Goal: Download file/media

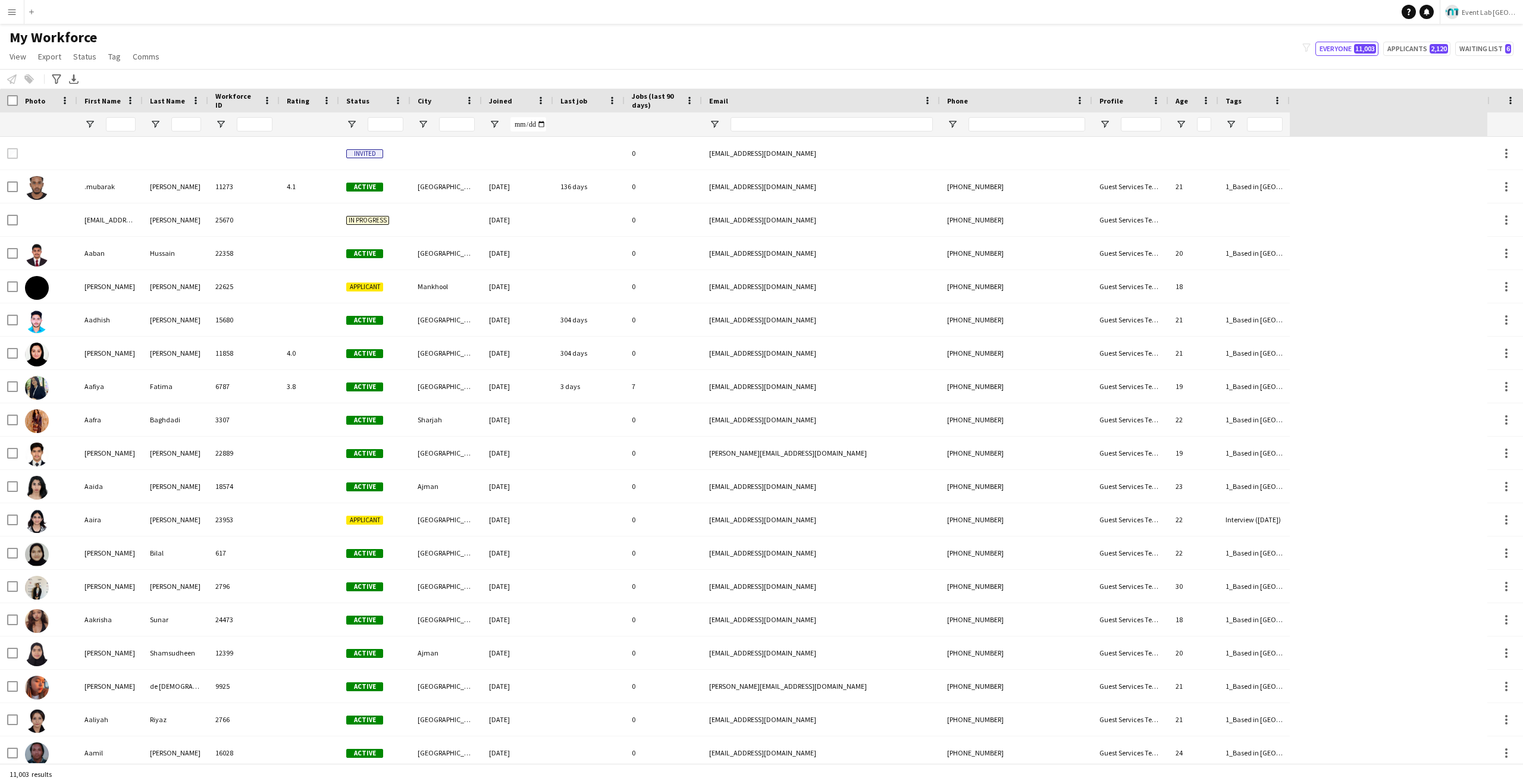
type input "**********"
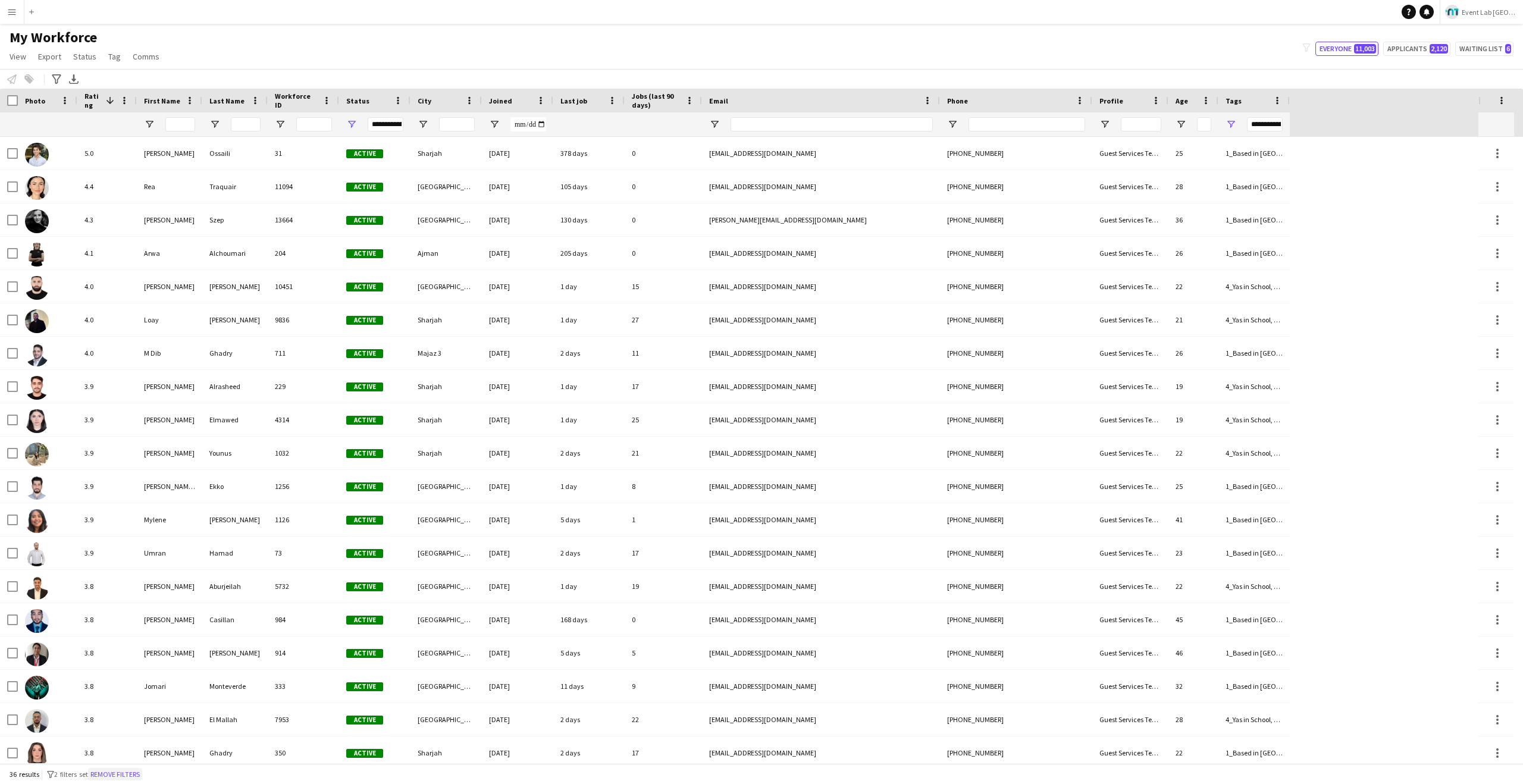
click at [125, 779] on button "Remove filters" at bounding box center [115, 774] width 54 height 13
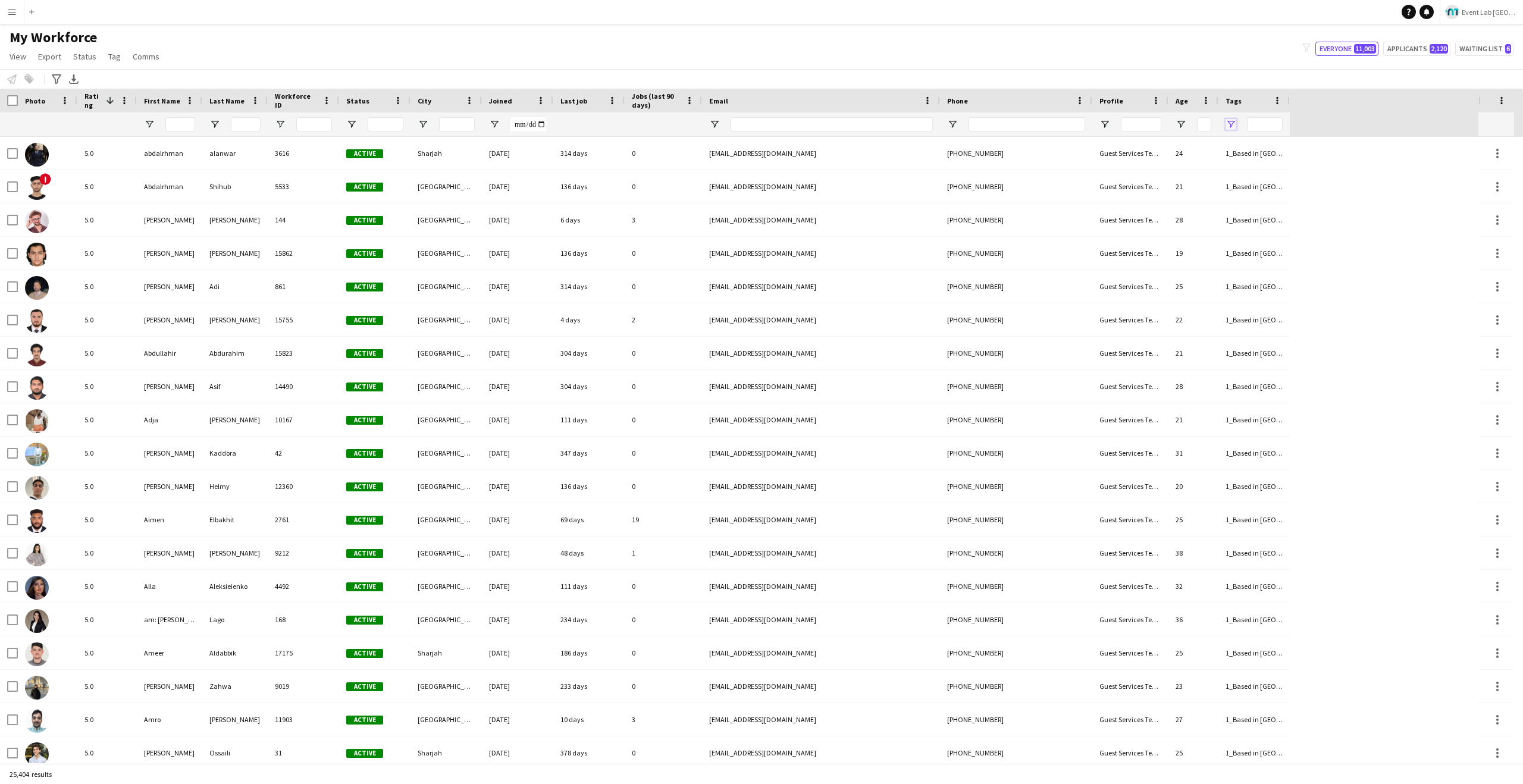
click at [1234, 119] on span "Open Filter Menu" at bounding box center [1231, 124] width 11 height 11
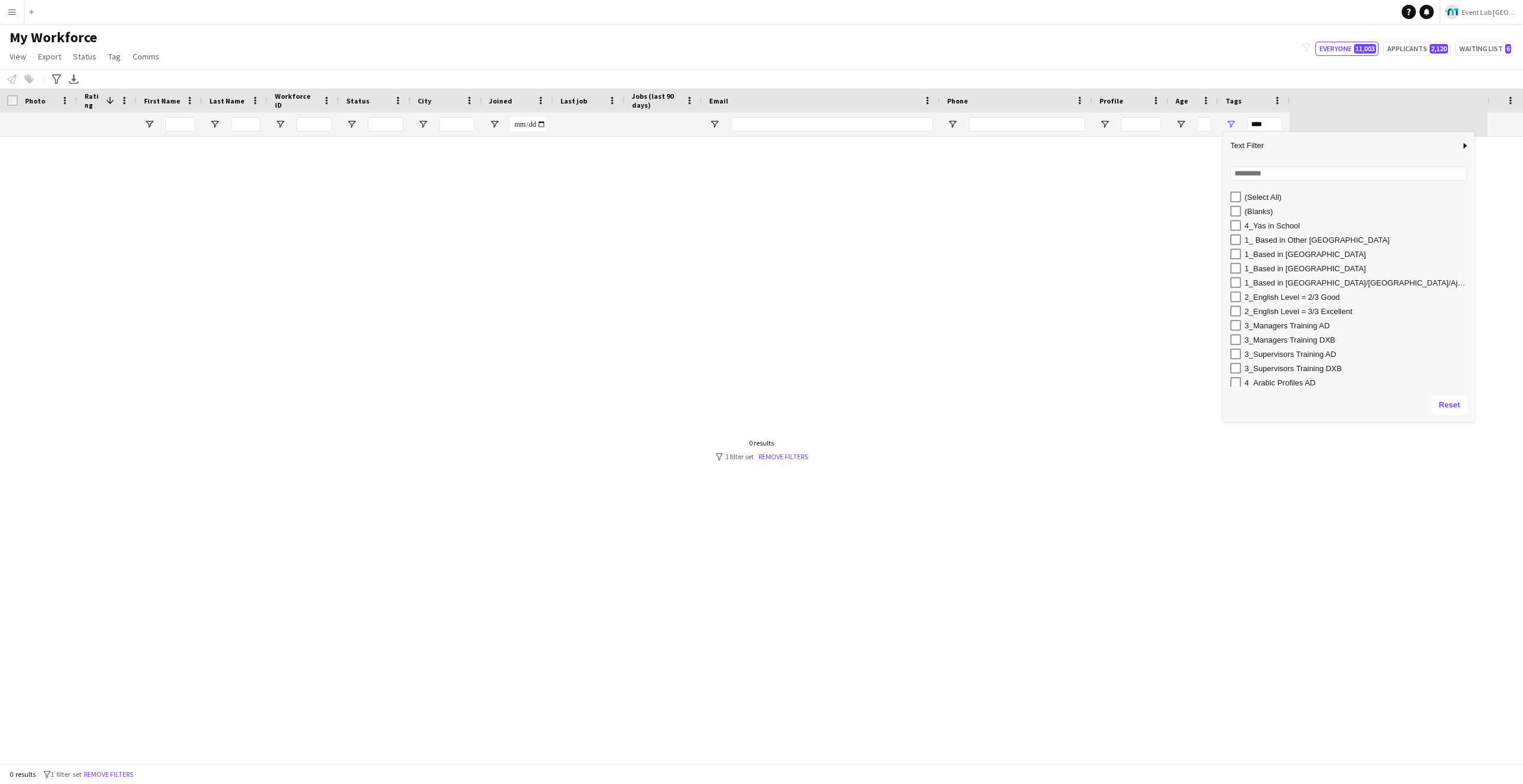
drag, startPoint x: 1340, startPoint y: 304, endPoint x: 1473, endPoint y: 420, distance: 176.5
click at [1473, 420] on div "Column Filter" at bounding box center [1473, 420] width 3 height 3
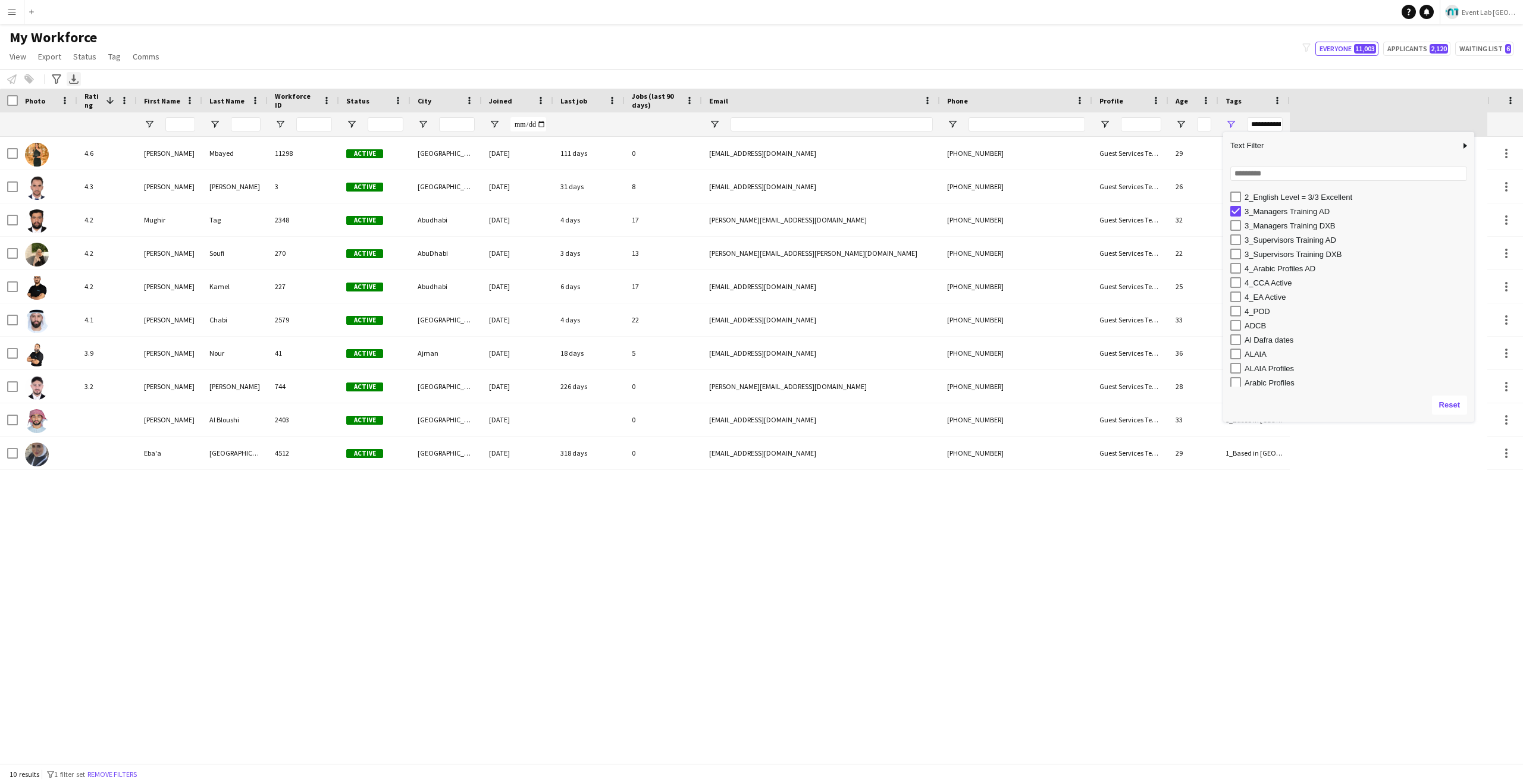
click at [77, 77] on icon "Export XLSX" at bounding box center [74, 79] width 9 height 9
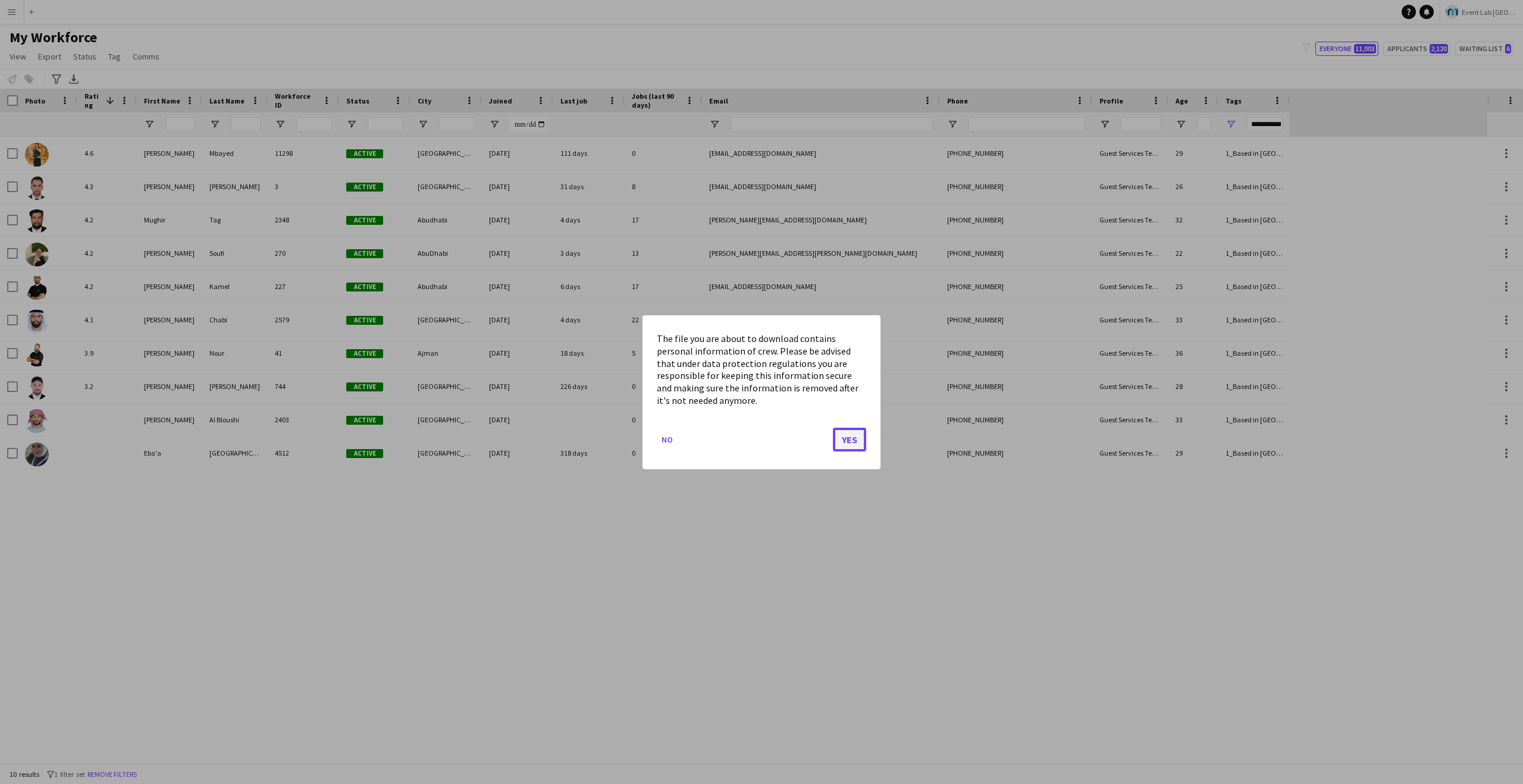
click at [853, 440] on button "Yes" at bounding box center [849, 438] width 33 height 24
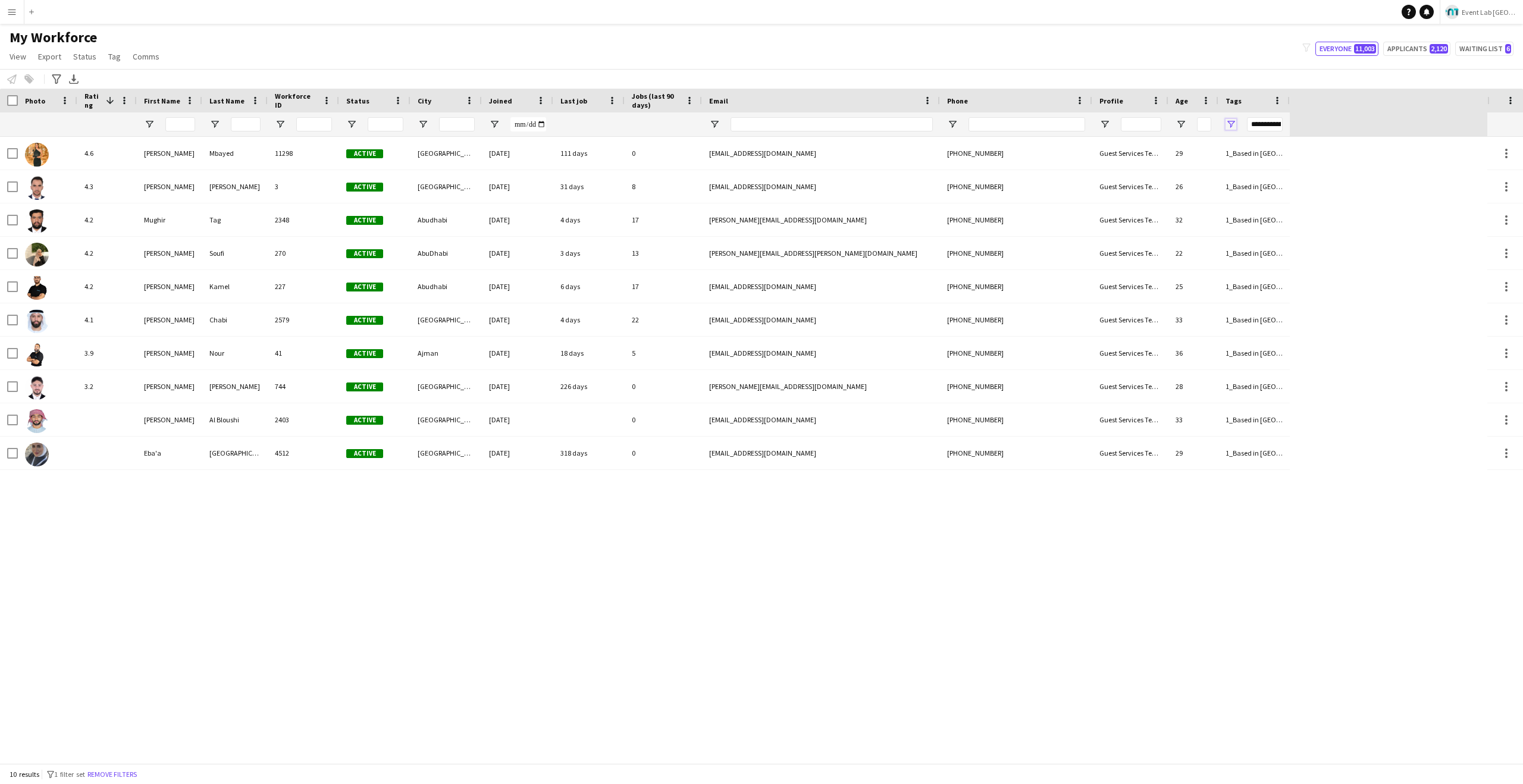
click at [1233, 126] on span "Open Filter Menu" at bounding box center [1231, 124] width 11 height 11
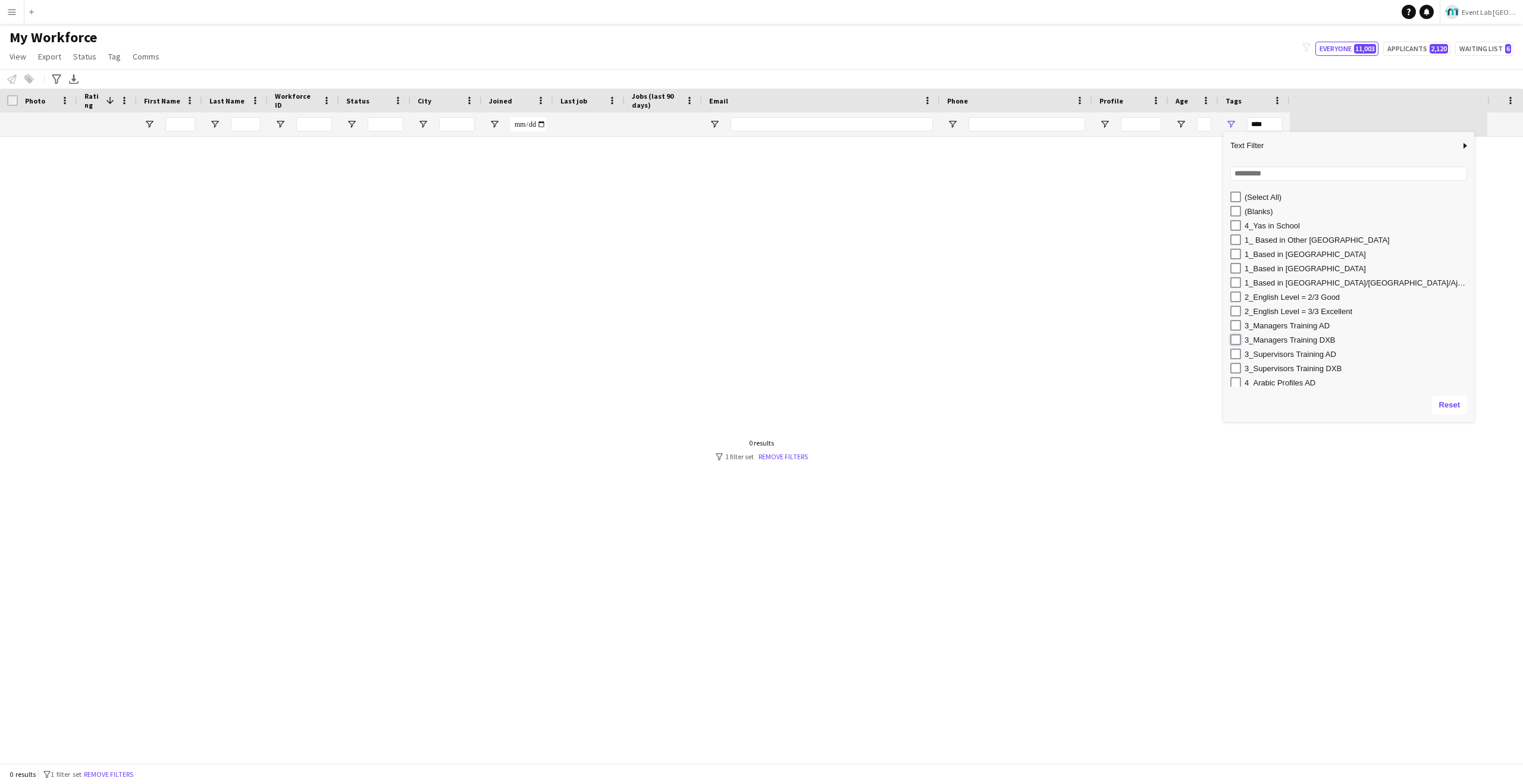
type input "**********"
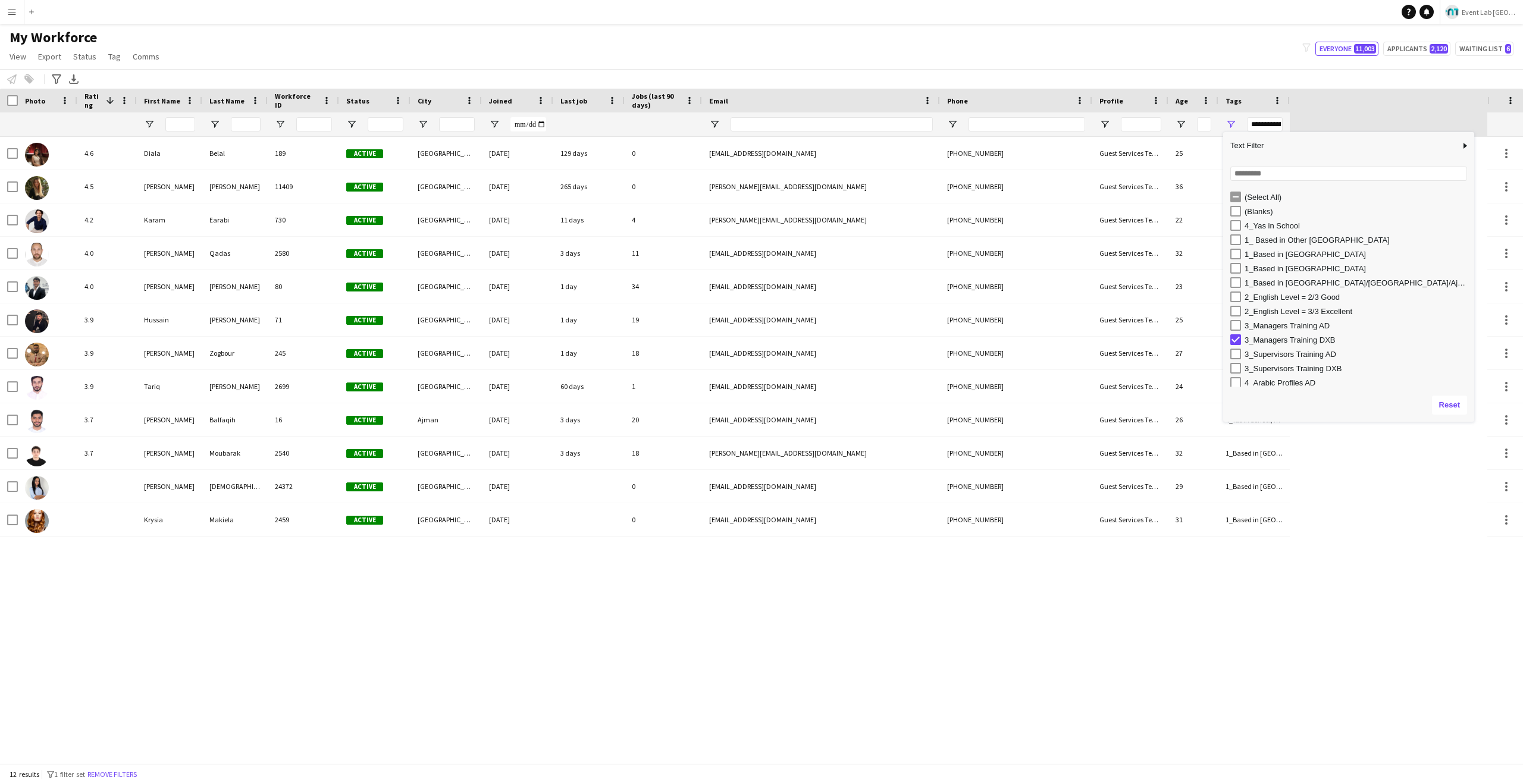
click at [959, 62] on div "My Workforce View Views Default view New view Update view Delete view Edit name…" at bounding box center [761, 49] width 1523 height 41
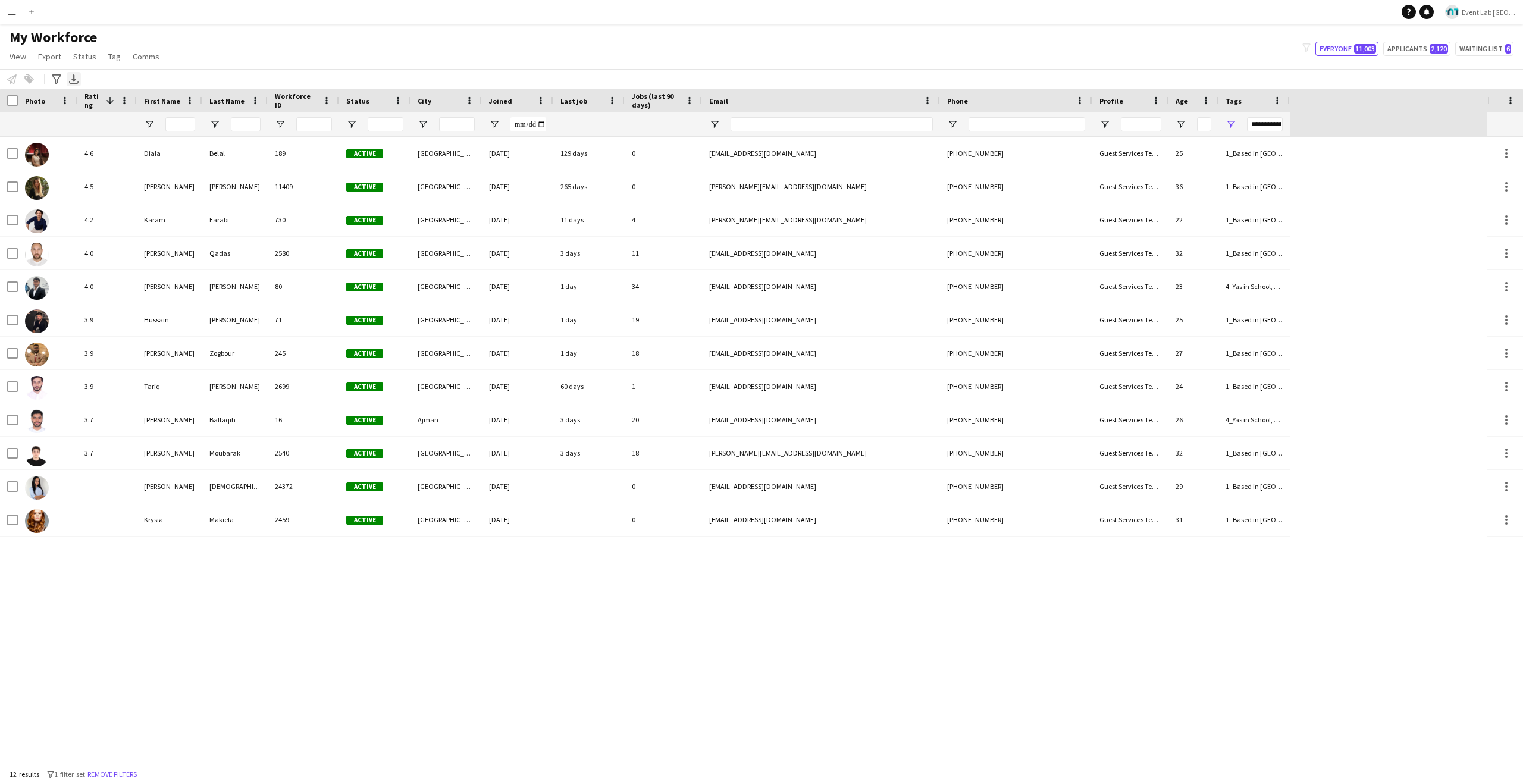
click at [74, 78] on icon at bounding box center [74, 78] width 5 height 7
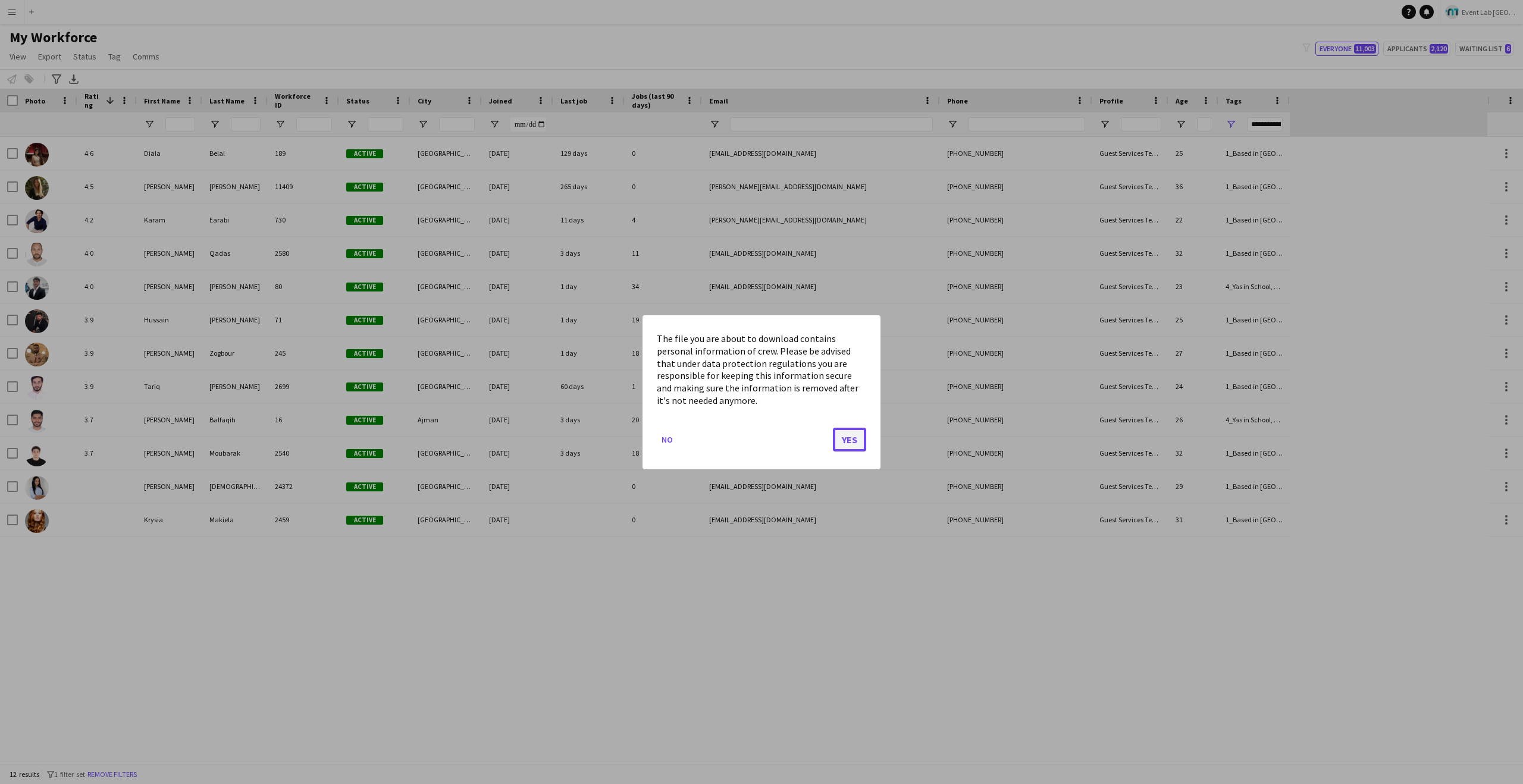
click at [857, 443] on button "Yes" at bounding box center [849, 438] width 33 height 24
